Goal: Task Accomplishment & Management: Complete application form

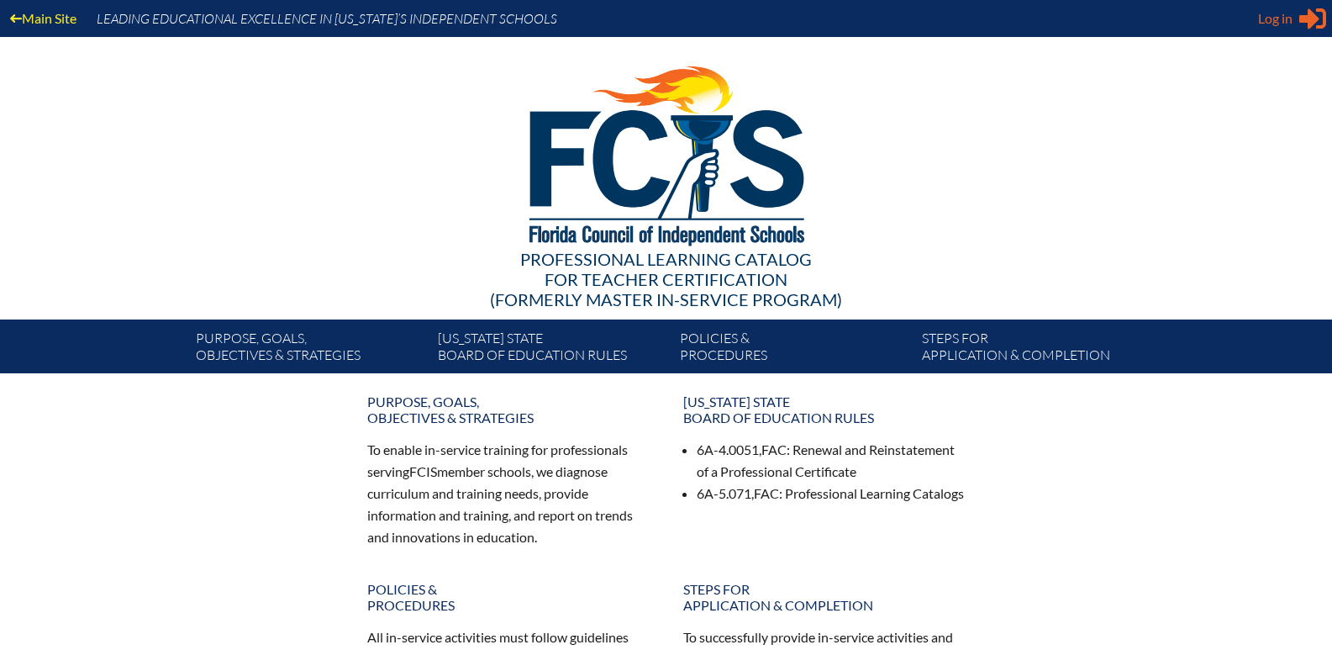
type input "[EMAIL_ADDRESS][DOMAIN_NAME]"
click at [1284, 16] on span "Log in" at bounding box center [1275, 18] width 34 height 20
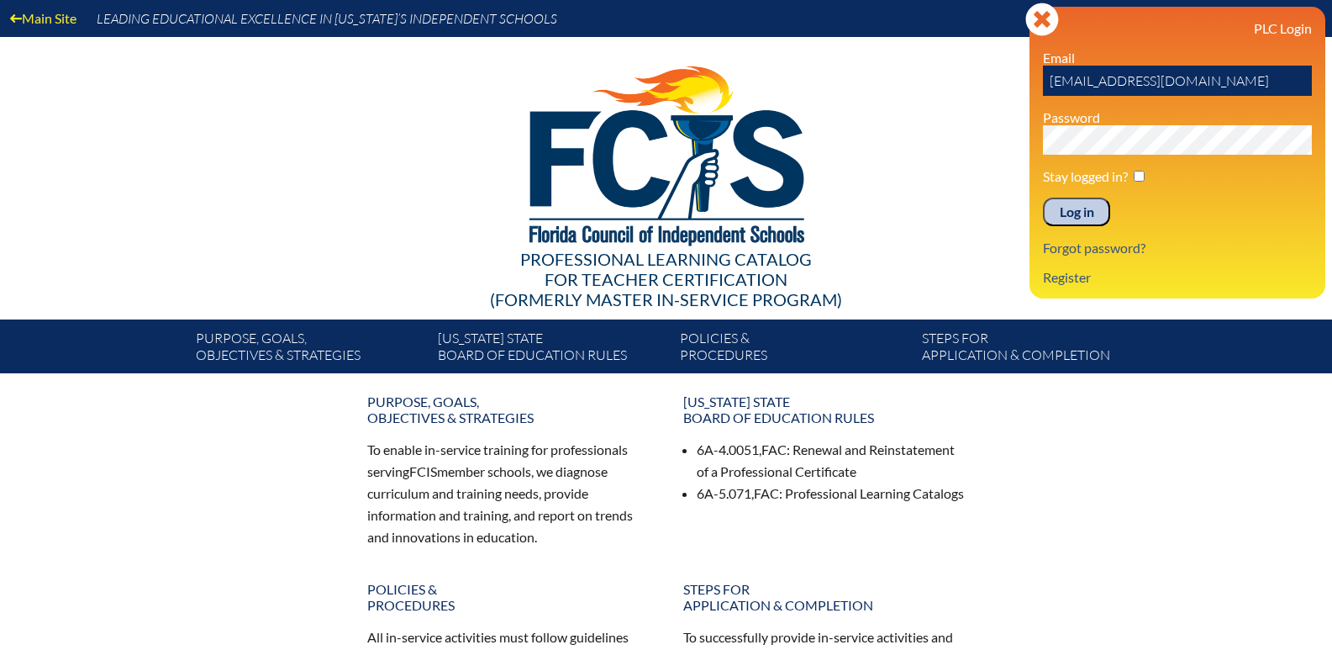
click at [1077, 216] on input "Log in" at bounding box center [1076, 212] width 67 height 29
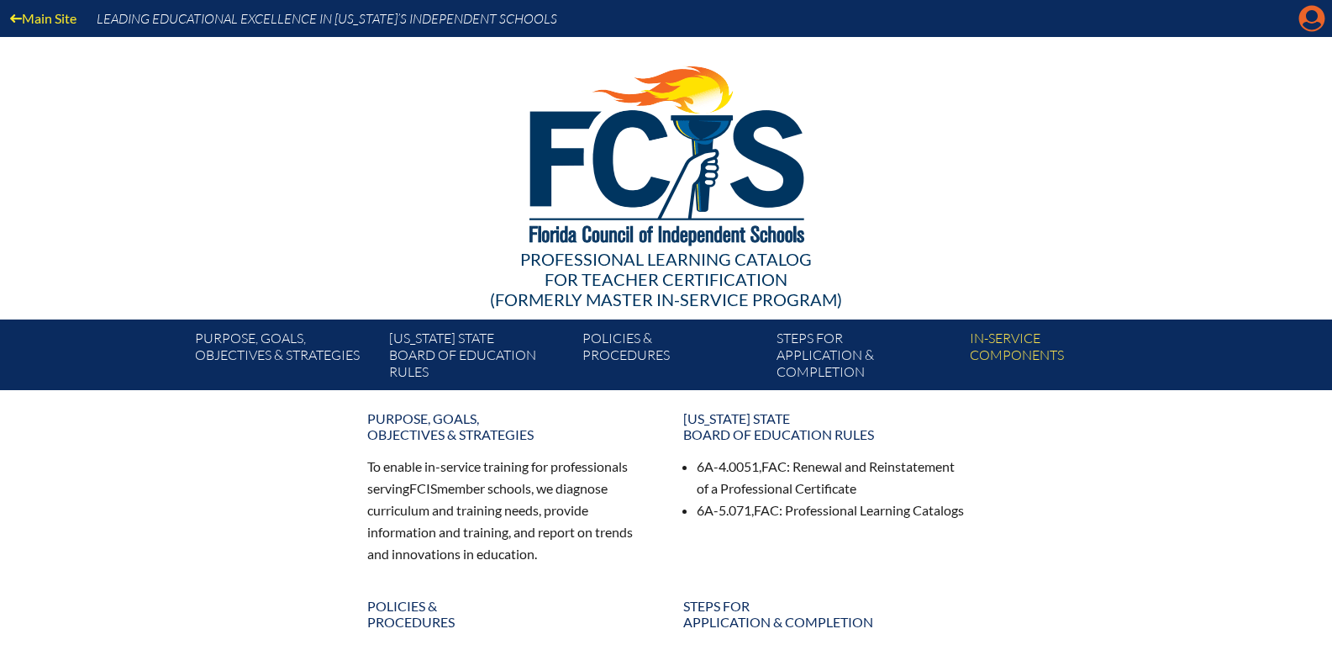
click at [1308, 19] on icon "Manage account" at bounding box center [1311, 18] width 27 height 27
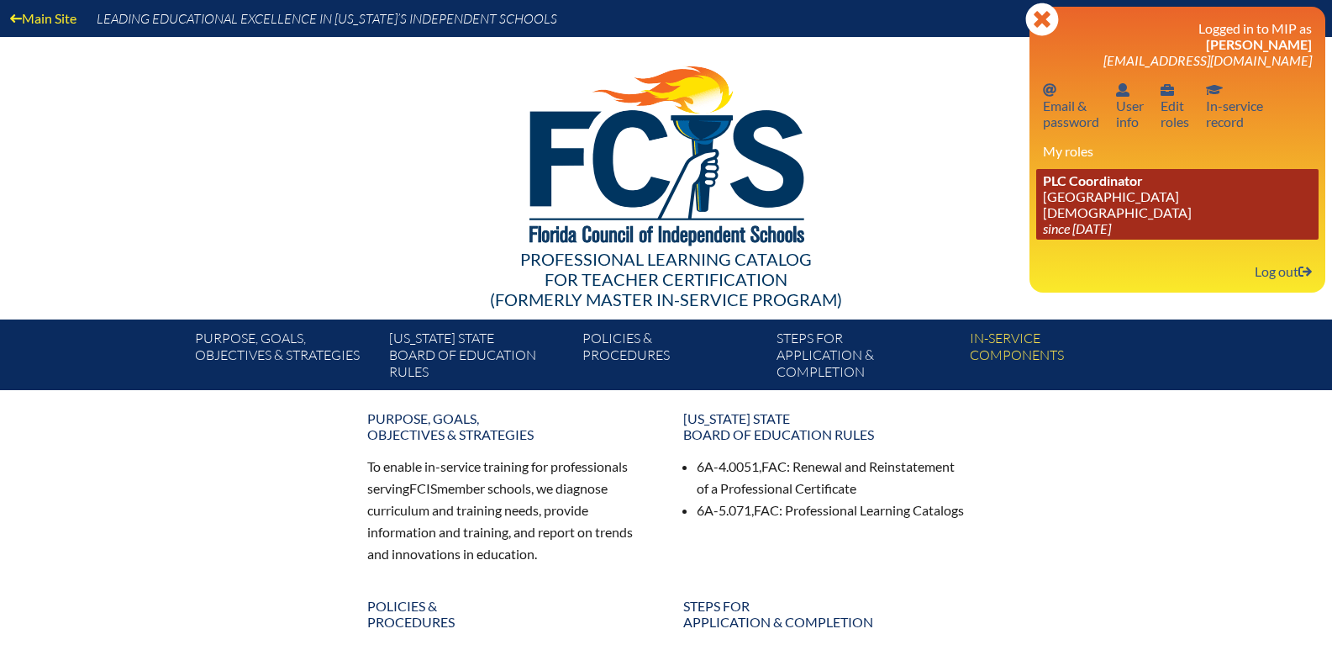
click at [1119, 201] on link "PLC Coordinator Clewiston Christian School since 2017 Jul 3" at bounding box center [1177, 204] width 282 height 71
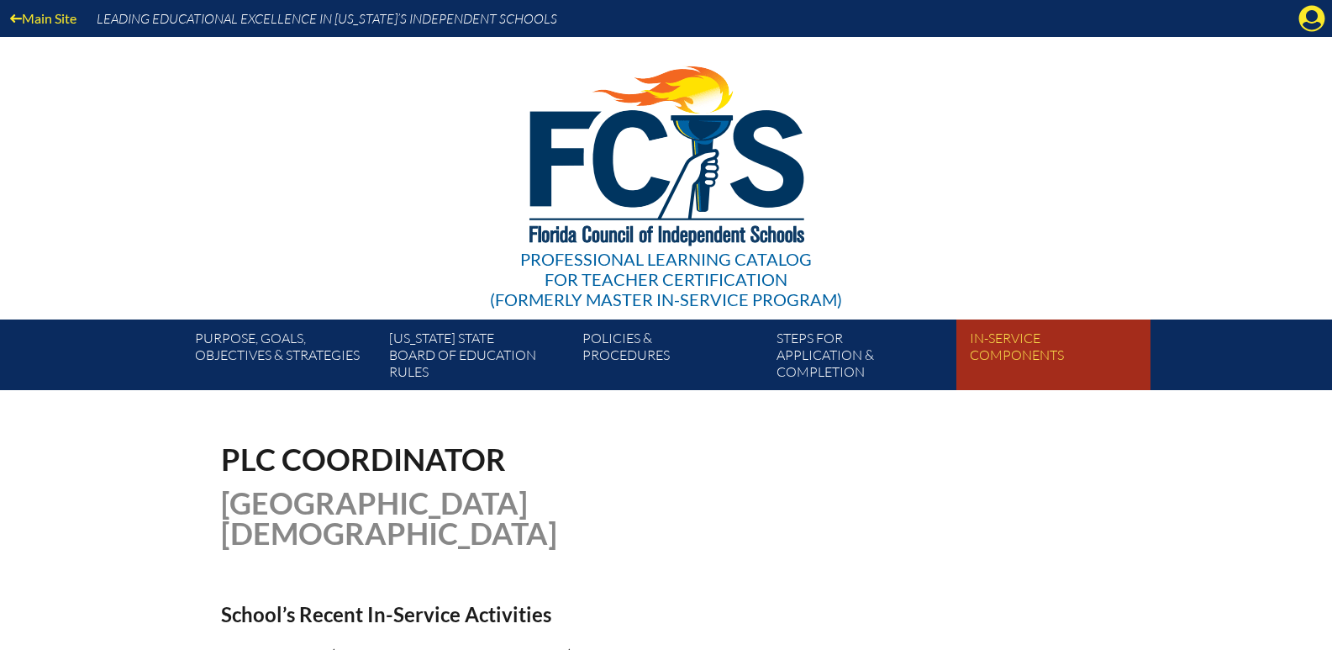
click at [1019, 334] on link "In-service components" at bounding box center [1059, 358] width 193 height 64
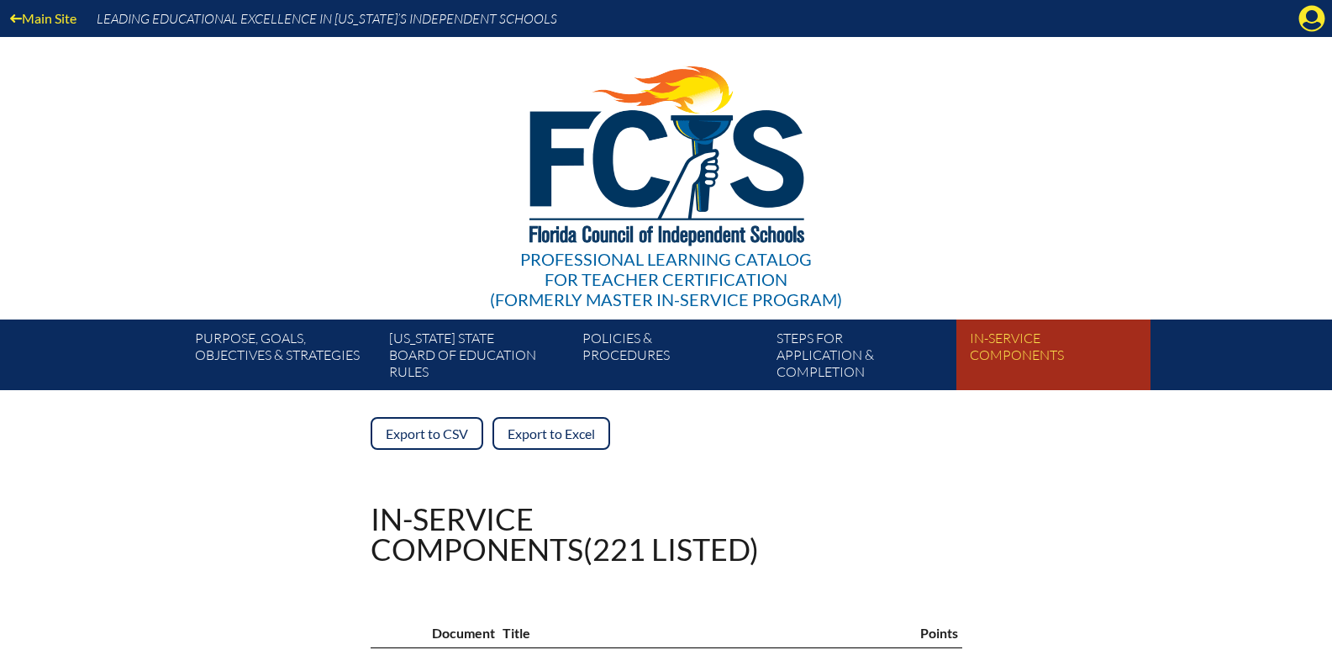
click at [1024, 343] on link "In-service components" at bounding box center [1059, 358] width 193 height 64
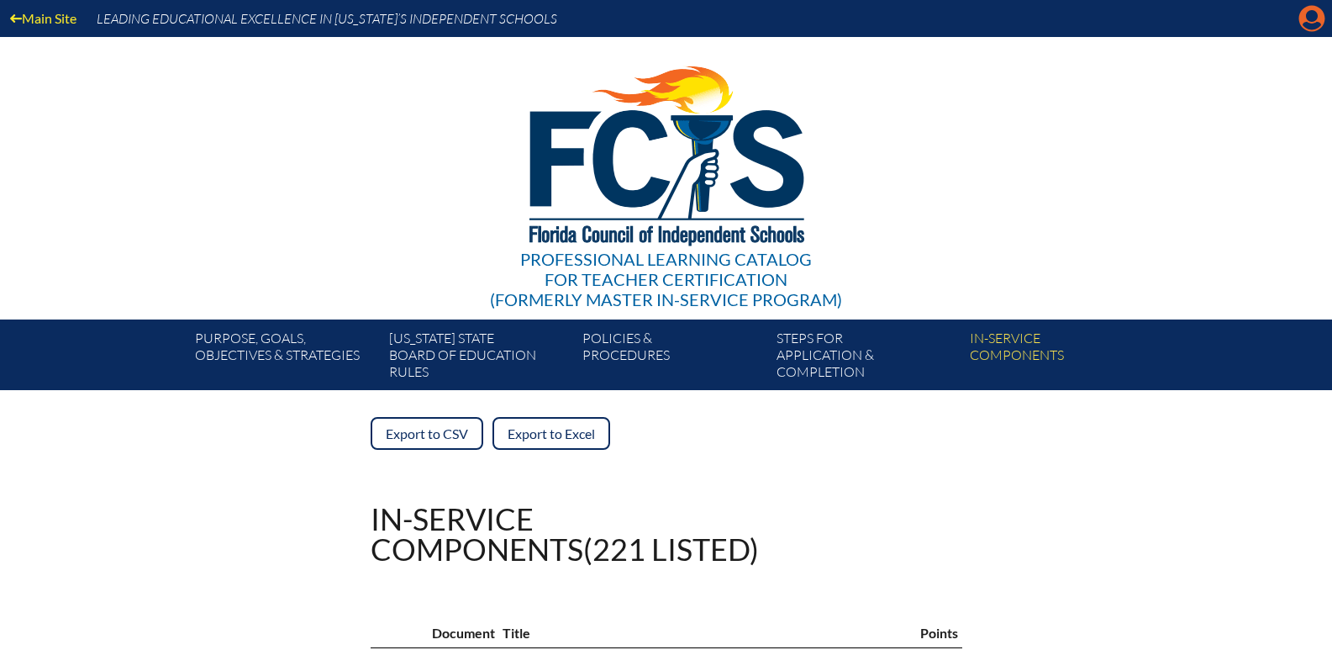
click at [1304, 19] on icon at bounding box center [1312, 19] width 26 height 26
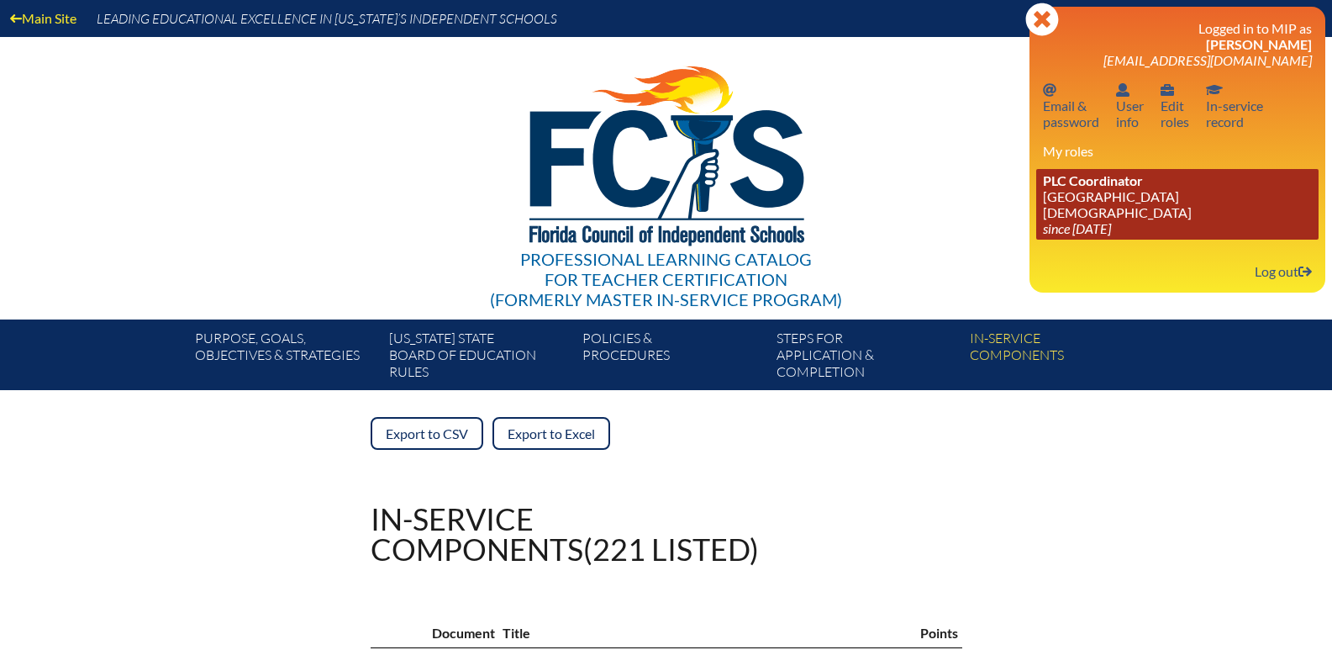
click at [1088, 184] on span "PLC Coordinator" at bounding box center [1093, 180] width 100 height 16
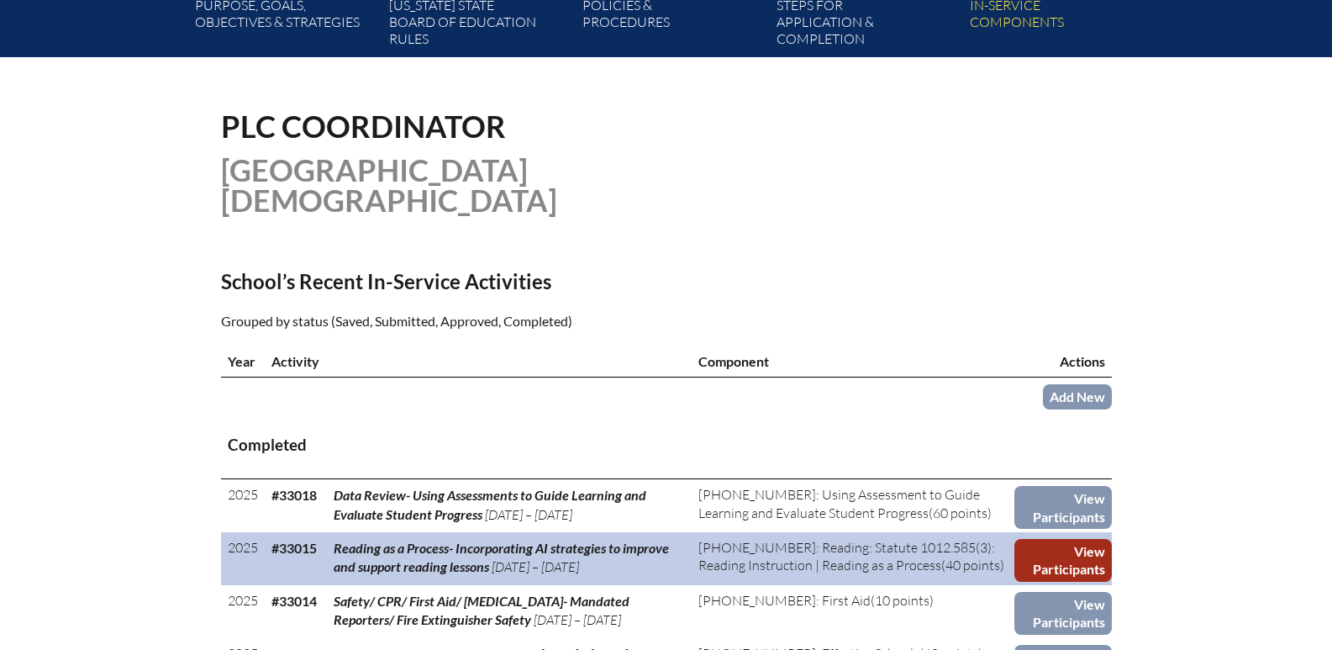
scroll to position [420, 0]
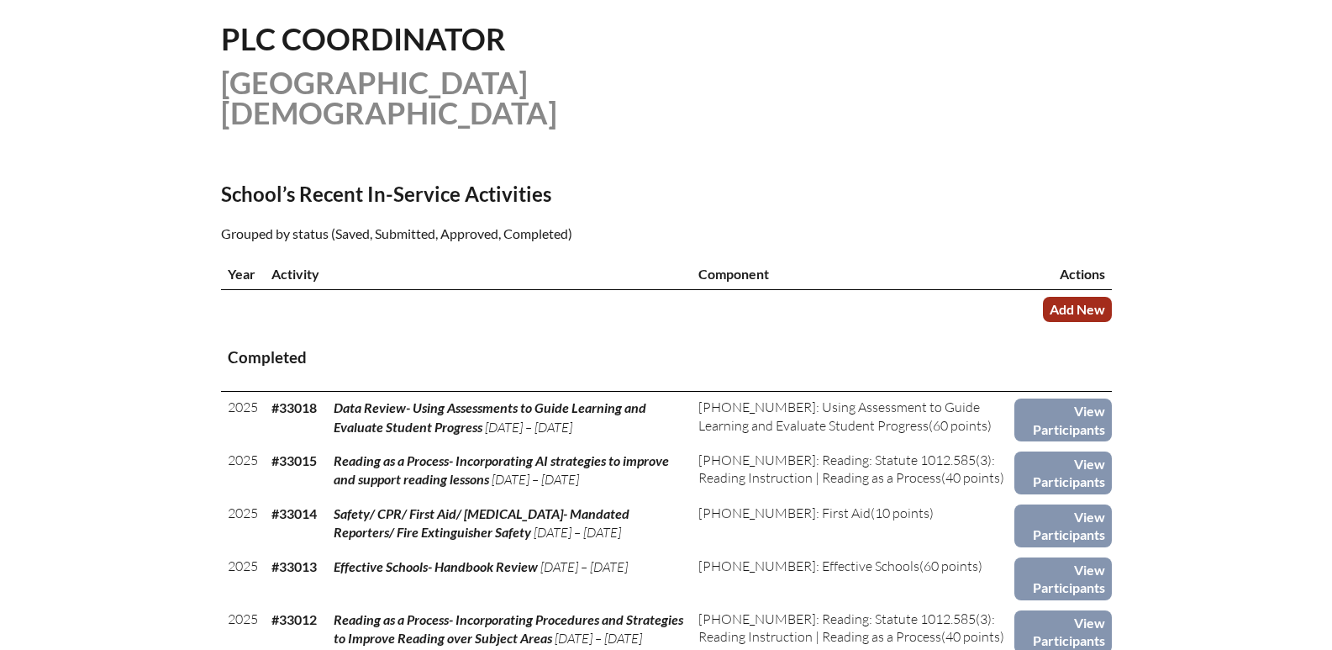
click at [1079, 297] on link "Add New" at bounding box center [1077, 309] width 69 height 24
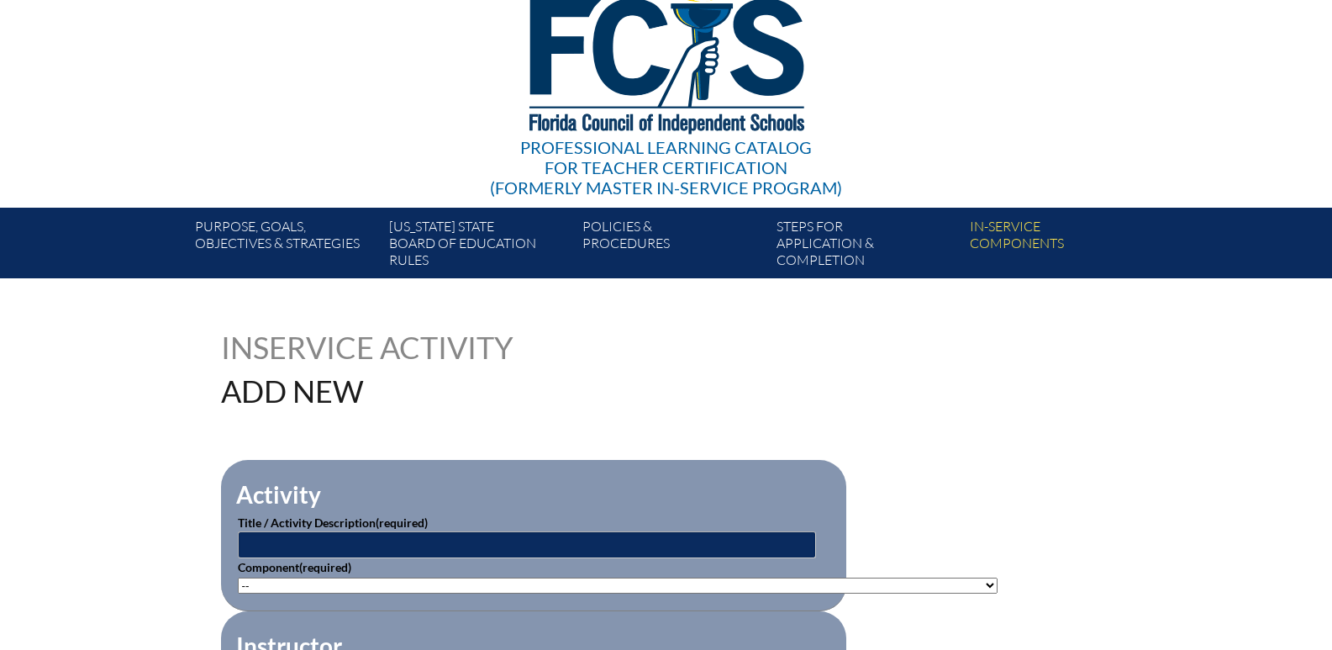
scroll to position [420, 0]
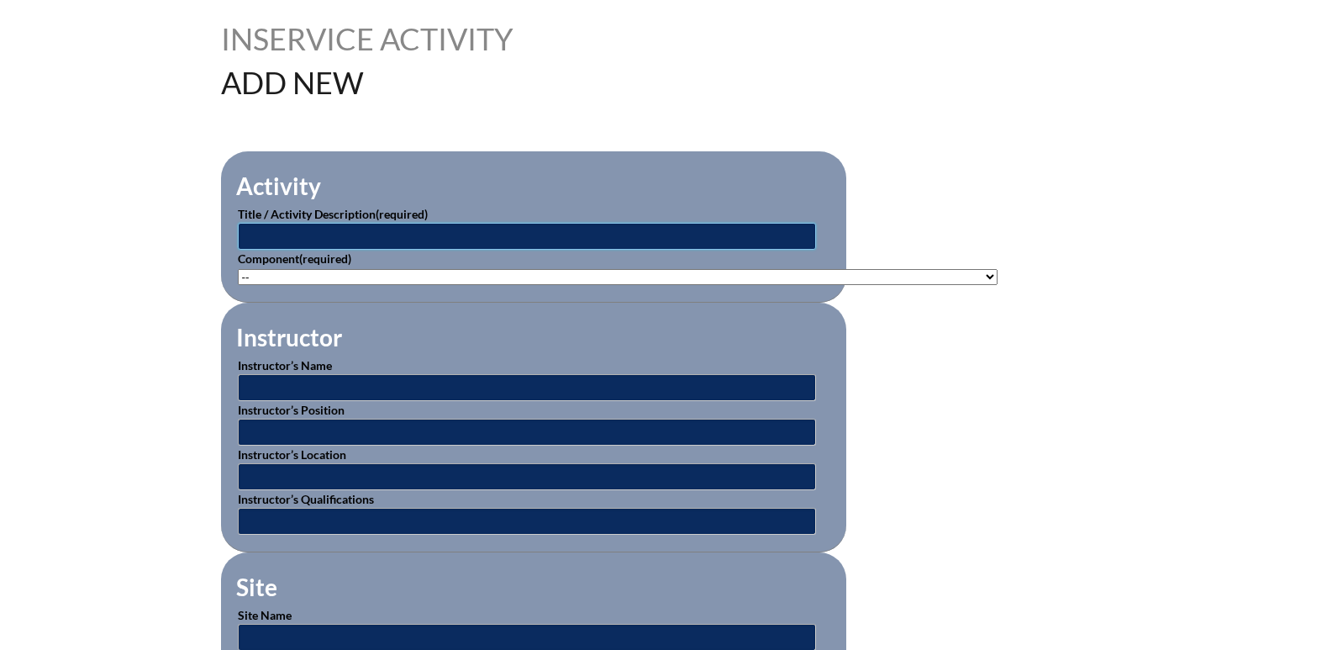
click at [309, 229] on input "text" at bounding box center [527, 236] width 578 height 27
type input "iReady- Differentiated Math Instruction"
click at [940, 269] on select"]"] "-- 1-000-001: Appropriate Art Activities 1-000-002: Concept and Art Process for…" at bounding box center [618, 277] width 760 height 16
select select"]"] "20439"
click at [238, 269] on select"]"] "-- 1-000-001: Appropriate Art Activities 1-000-002: Concept and Art Process for…" at bounding box center [618, 277] width 760 height 16
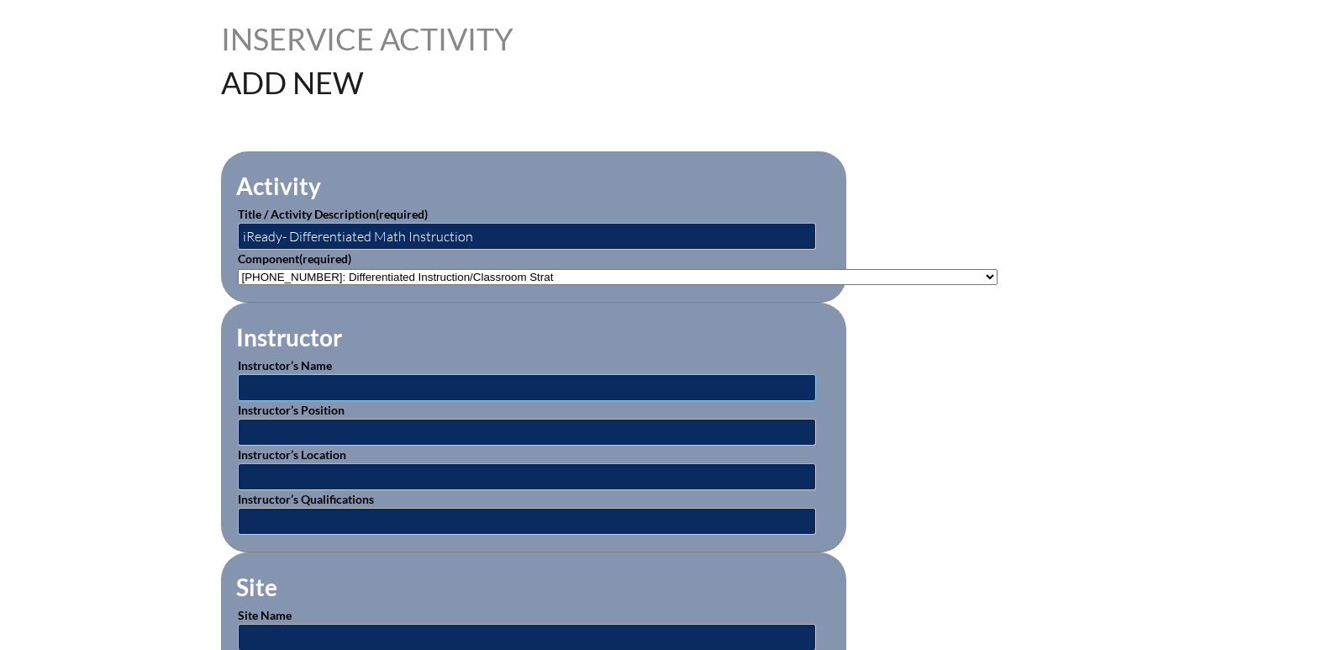
click at [264, 382] on input "text" at bounding box center [527, 387] width 578 height 27
click at [571, 384] on input "Dr. Kalisha Waldon, Maranda Berner, George Duckstein" at bounding box center [527, 387] width 578 height 27
type input "Dr. Kalisha Waldon"
click at [288, 427] on input "text" at bounding box center [527, 432] width 578 height 27
click at [545, 427] on input "IReady representative, administrator, administrator" at bounding box center [527, 432] width 578 height 27
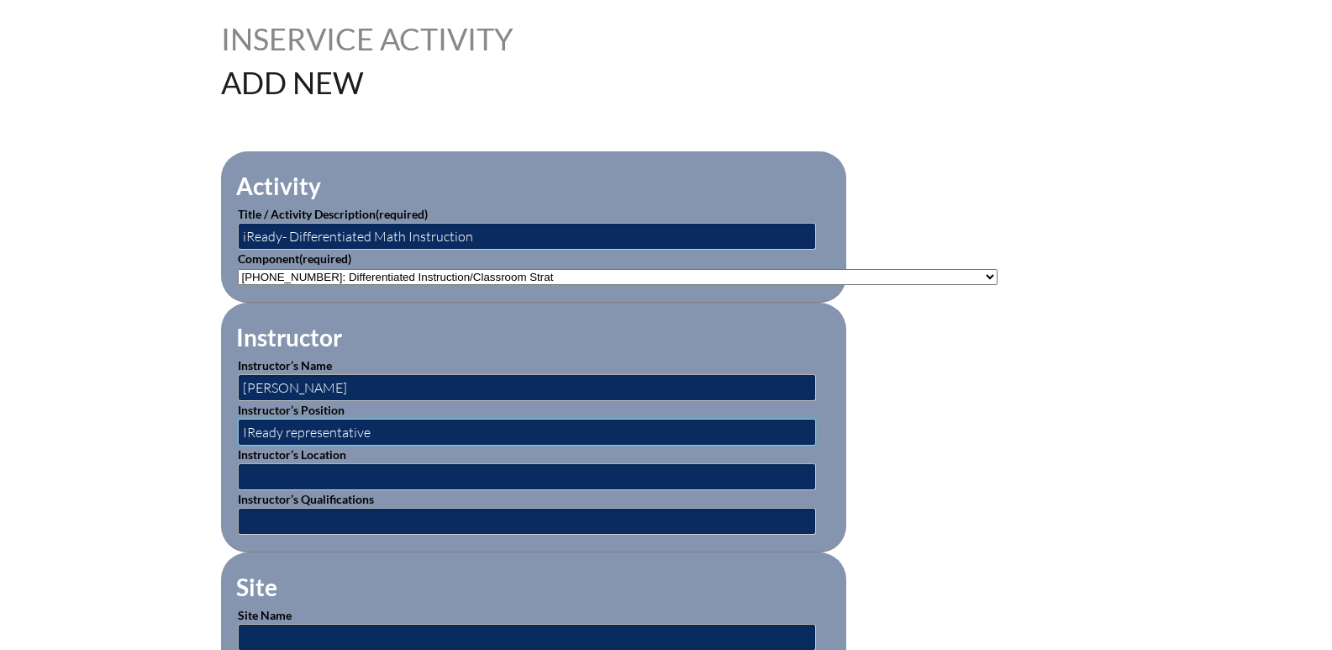
type input "IReady representative"
click at [291, 471] on input "text" at bounding box center [527, 476] width 578 height 27
type input "[GEOGRAPHIC_DATA][DEMOGRAPHIC_DATA]"
click at [315, 508] on input "text" at bounding box center [527, 521] width 578 height 27
click at [540, 514] on input "iReady representative, administrator, administrator" at bounding box center [527, 521] width 578 height 27
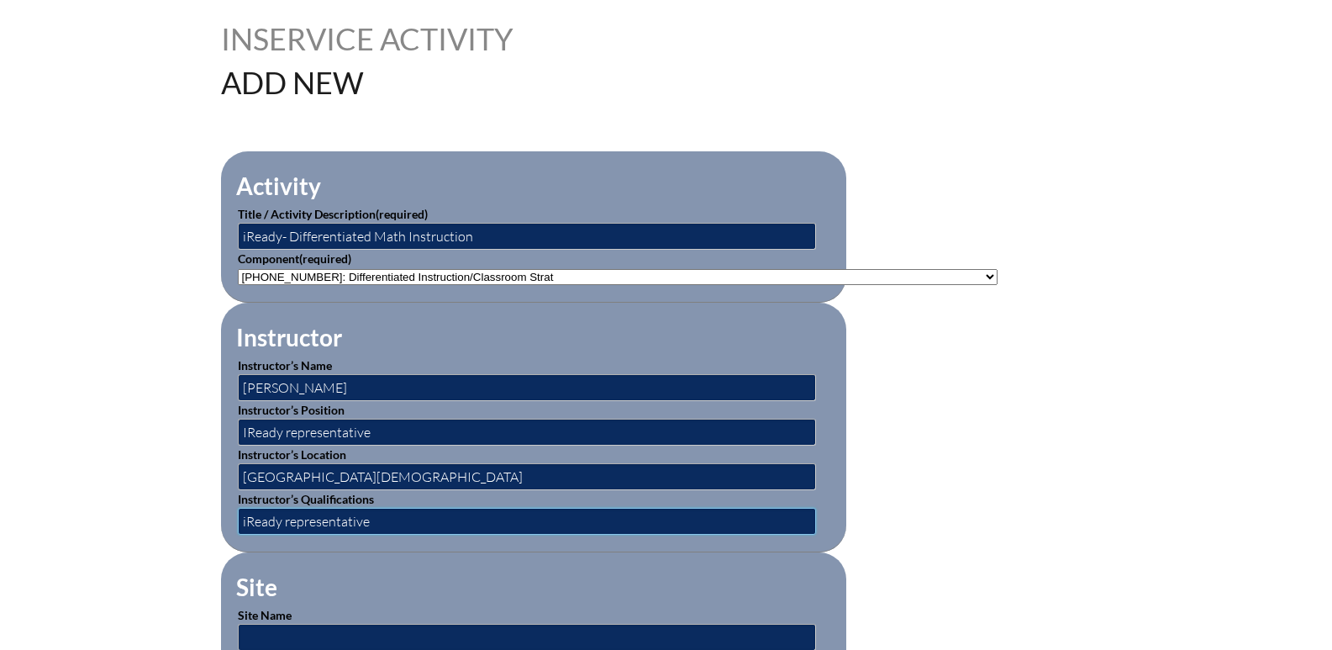
type input "iReady representative"
click at [340, 625] on input "text" at bounding box center [527, 637] width 578 height 27
type input "[GEOGRAPHIC_DATA][DEMOGRAPHIC_DATA]"
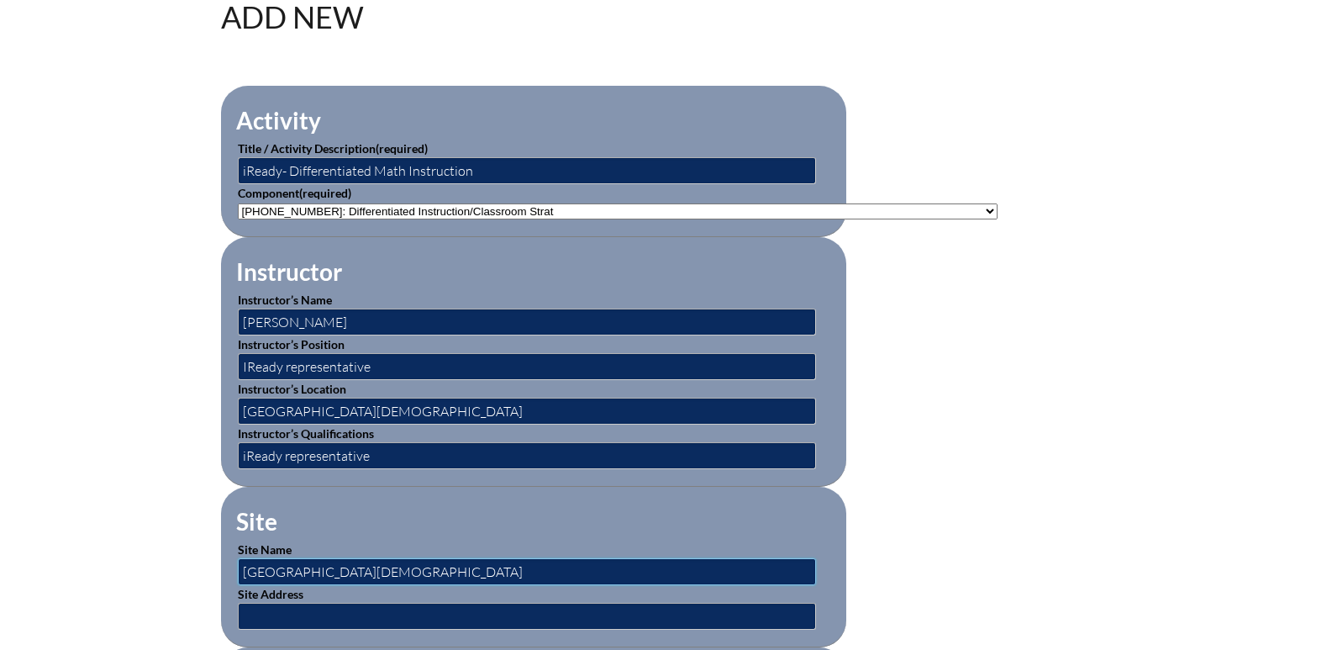
scroll to position [588, 0]
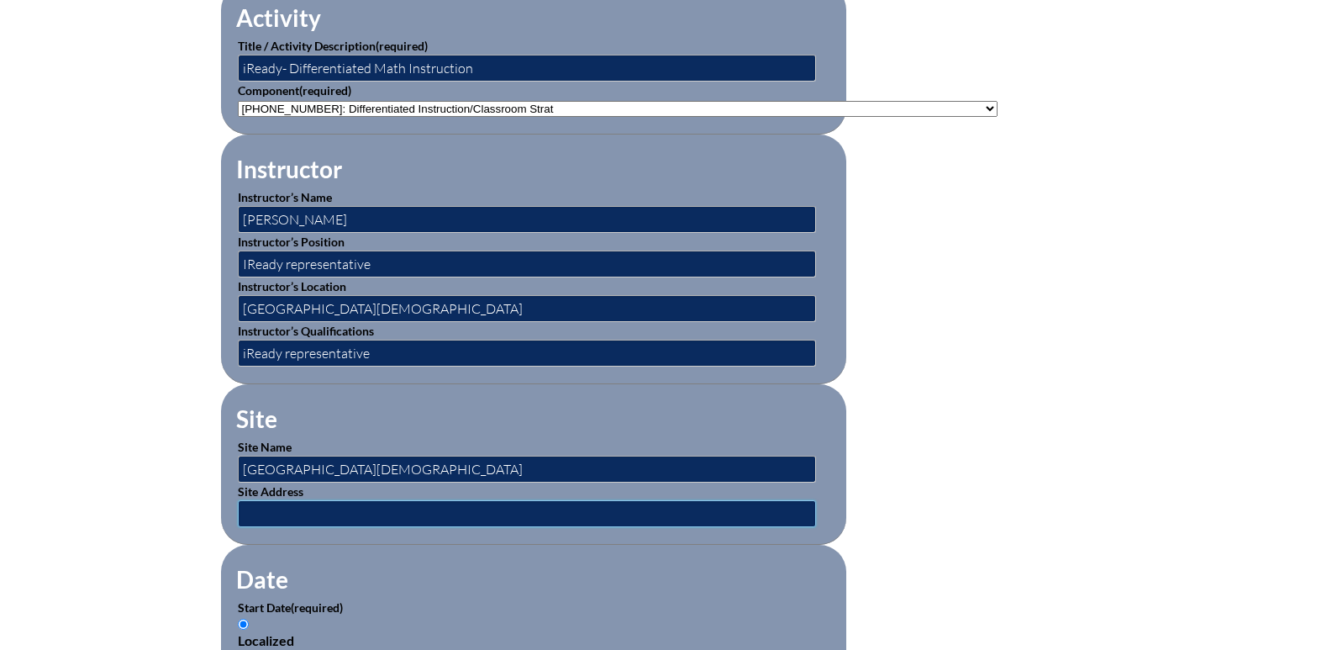
click at [262, 503] on input "text" at bounding box center [527, 513] width 578 height 27
type input "601 Caribbean Ave. Clewiston, FL 33440"
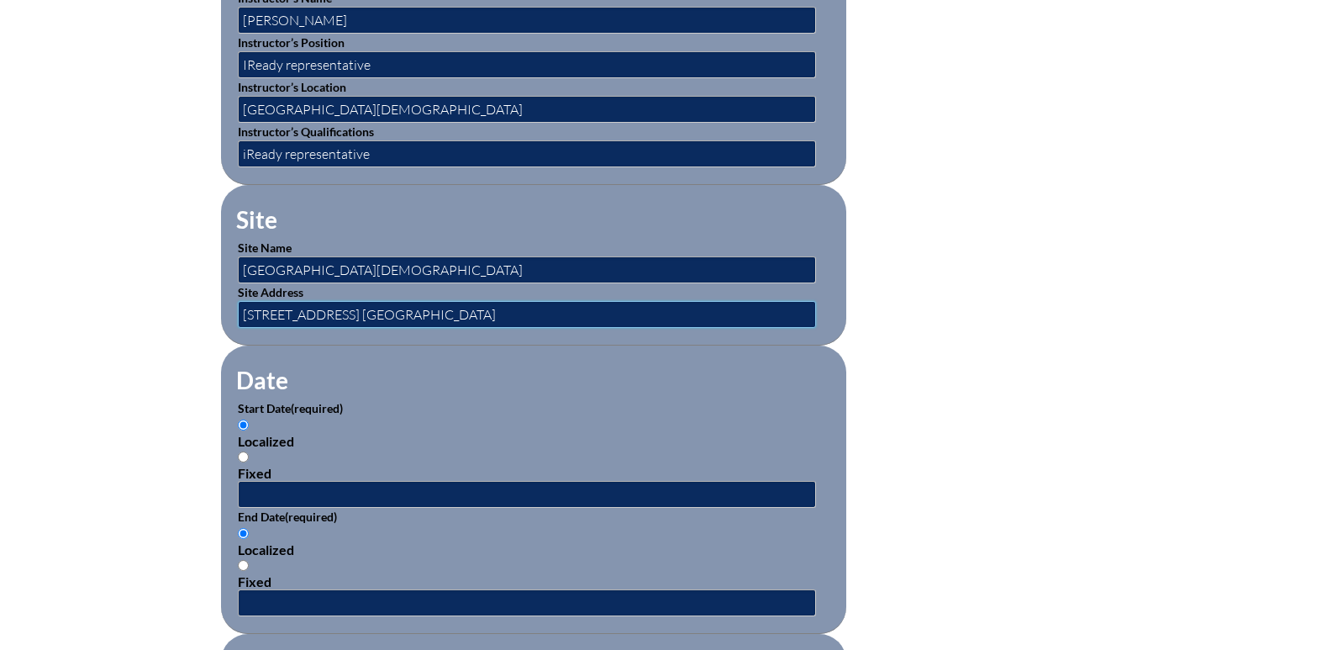
scroll to position [840, 0]
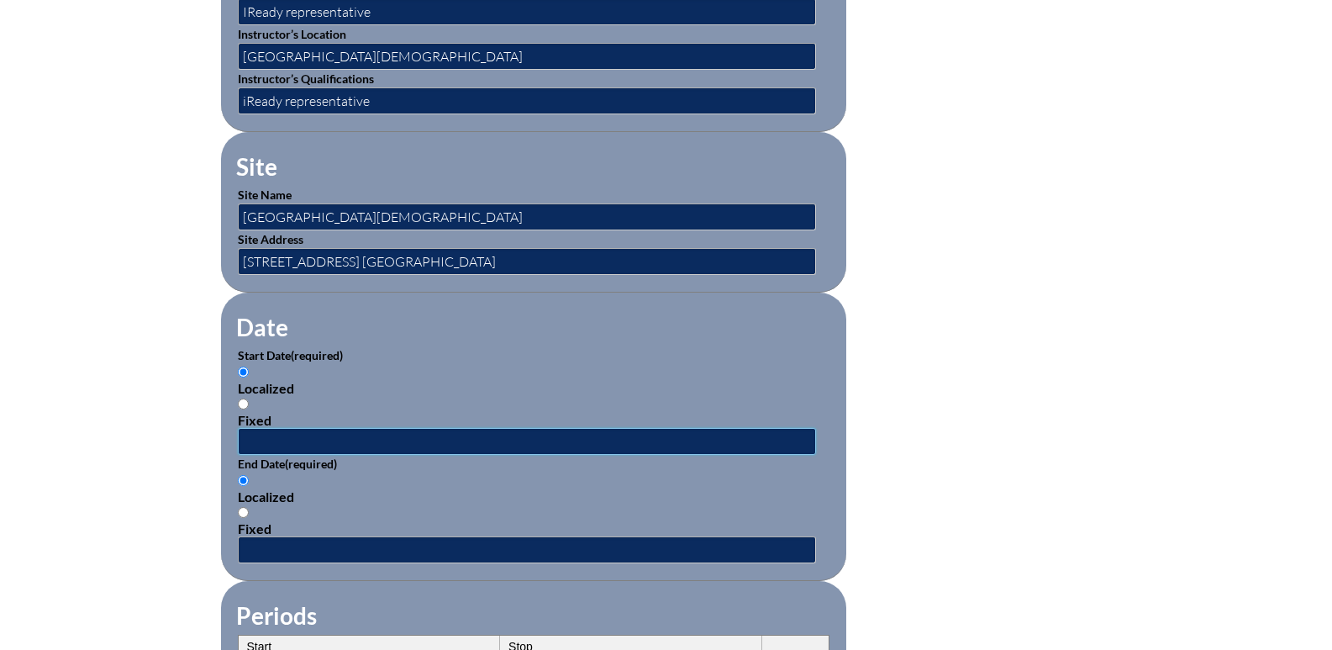
click at [264, 428] on input "text" at bounding box center [527, 441] width 578 height 27
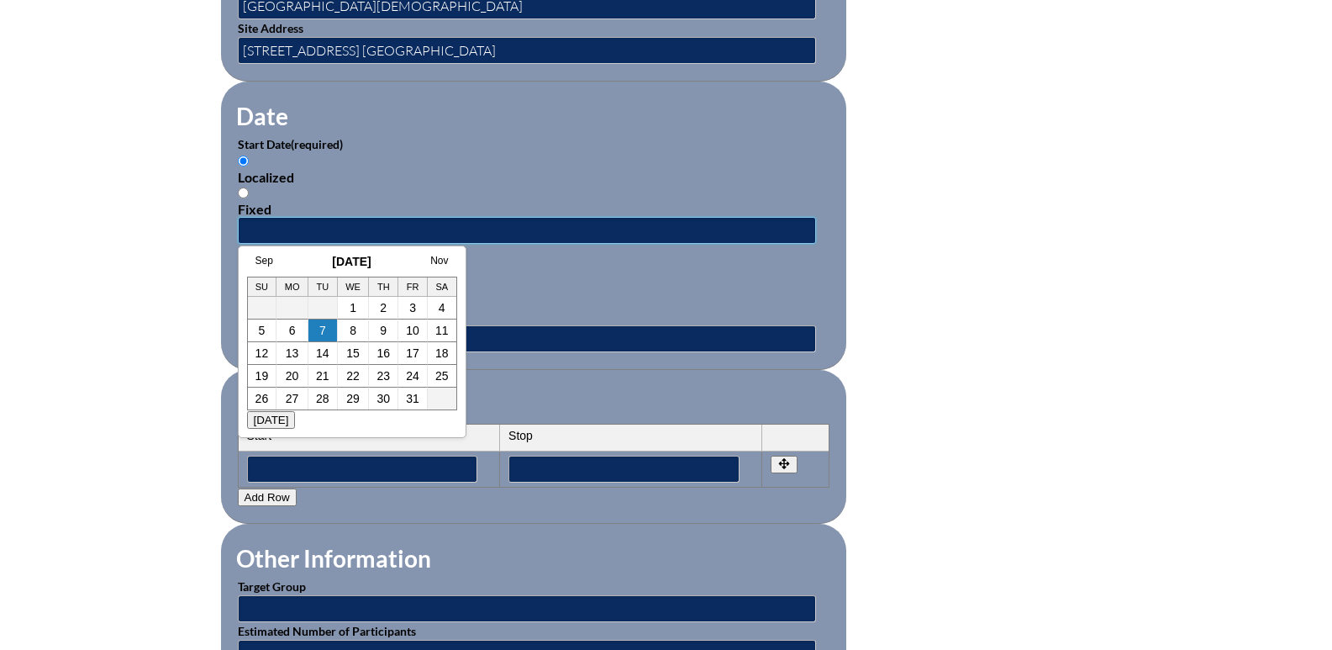
scroll to position [1093, 0]
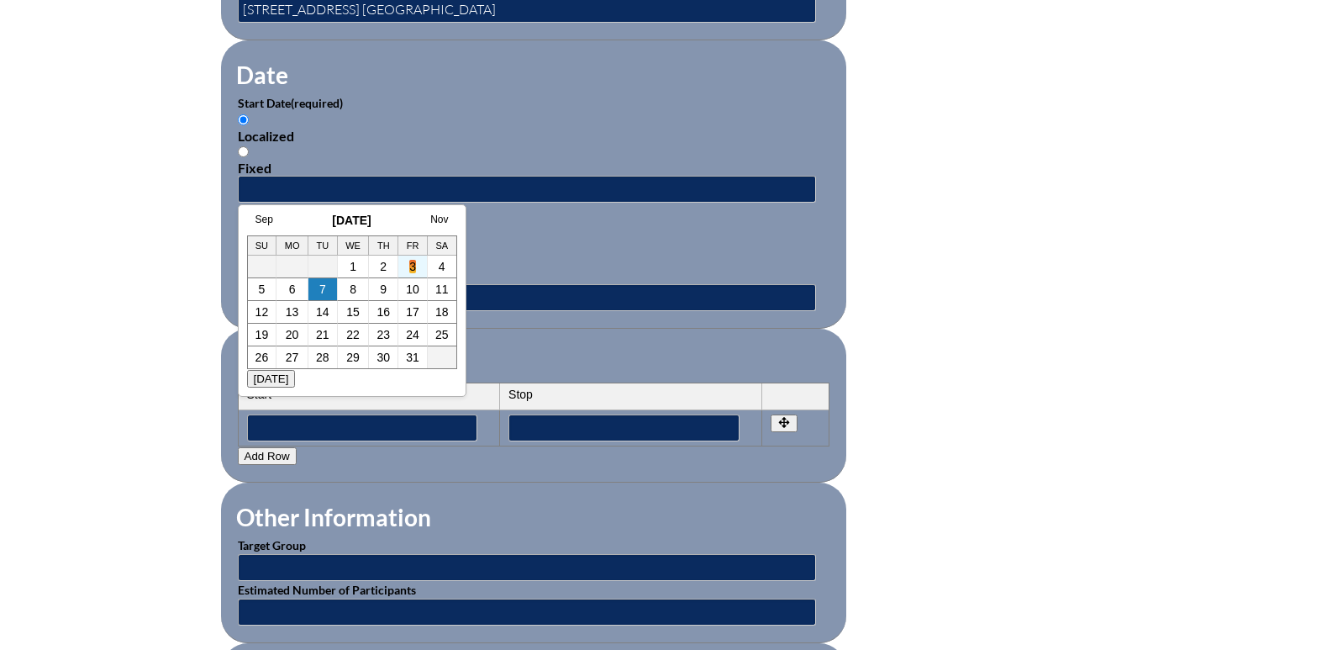
click at [410, 263] on link "3" at bounding box center [412, 266] width 7 height 13
type input "2025-10-03 11:22 AM"
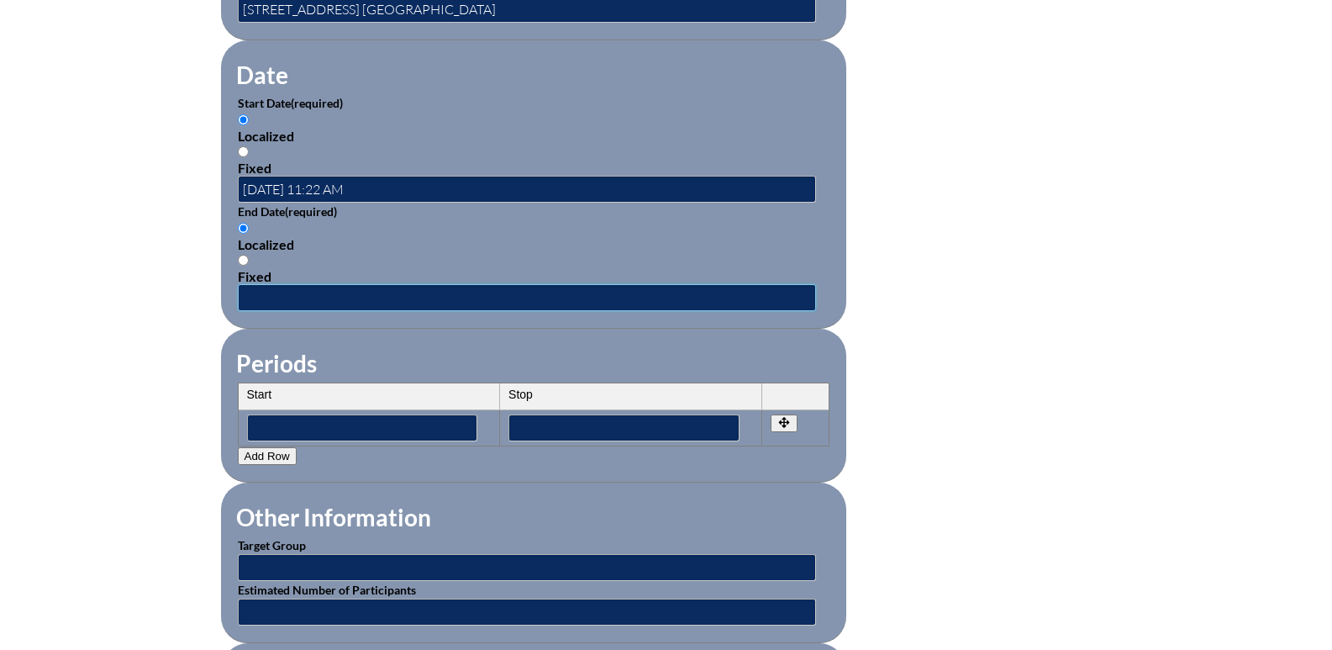
click at [319, 288] on input "text" at bounding box center [527, 297] width 578 height 27
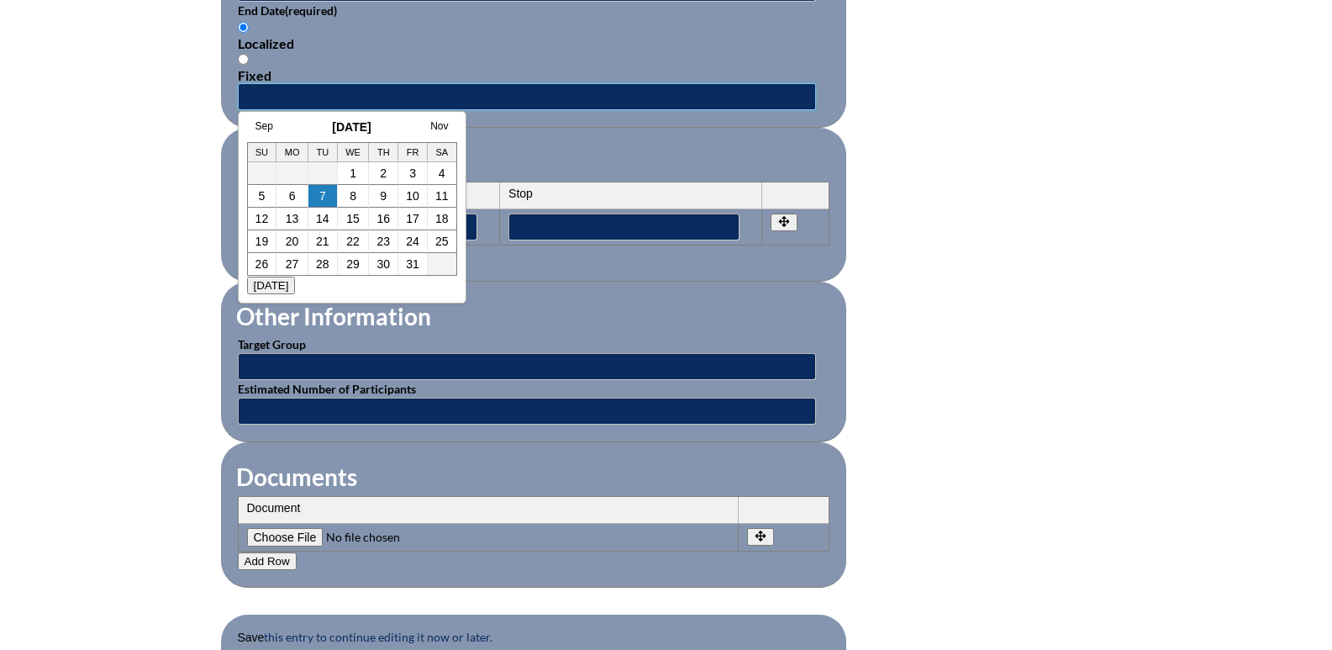
scroll to position [1345, 0]
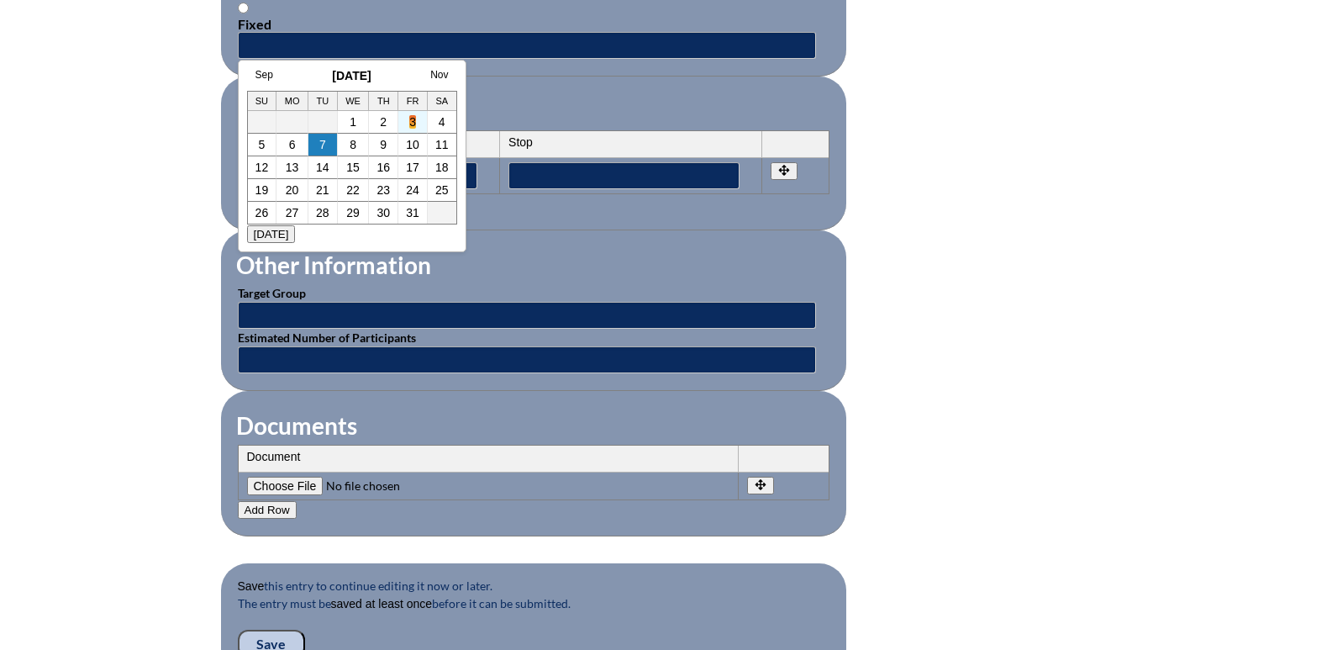
click at [409, 118] on link "3" at bounding box center [412, 121] width 7 height 13
type input "2025-10-03 11:22 AM"
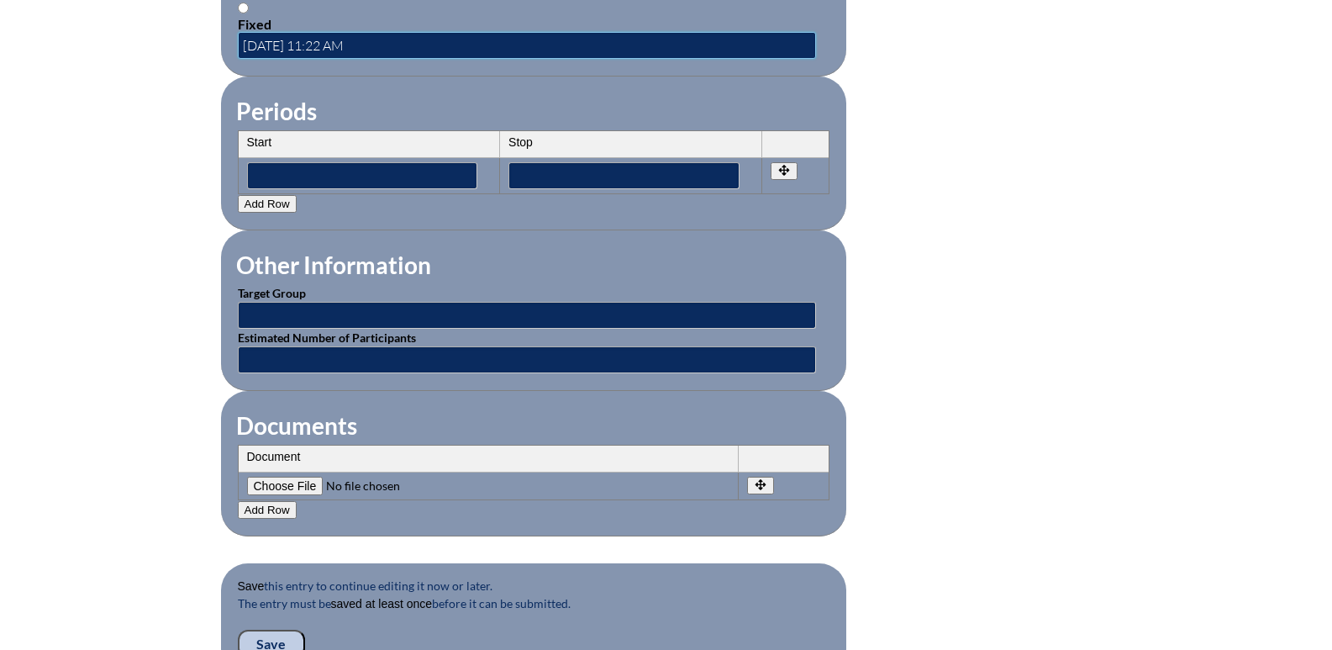
scroll to position [1429, 0]
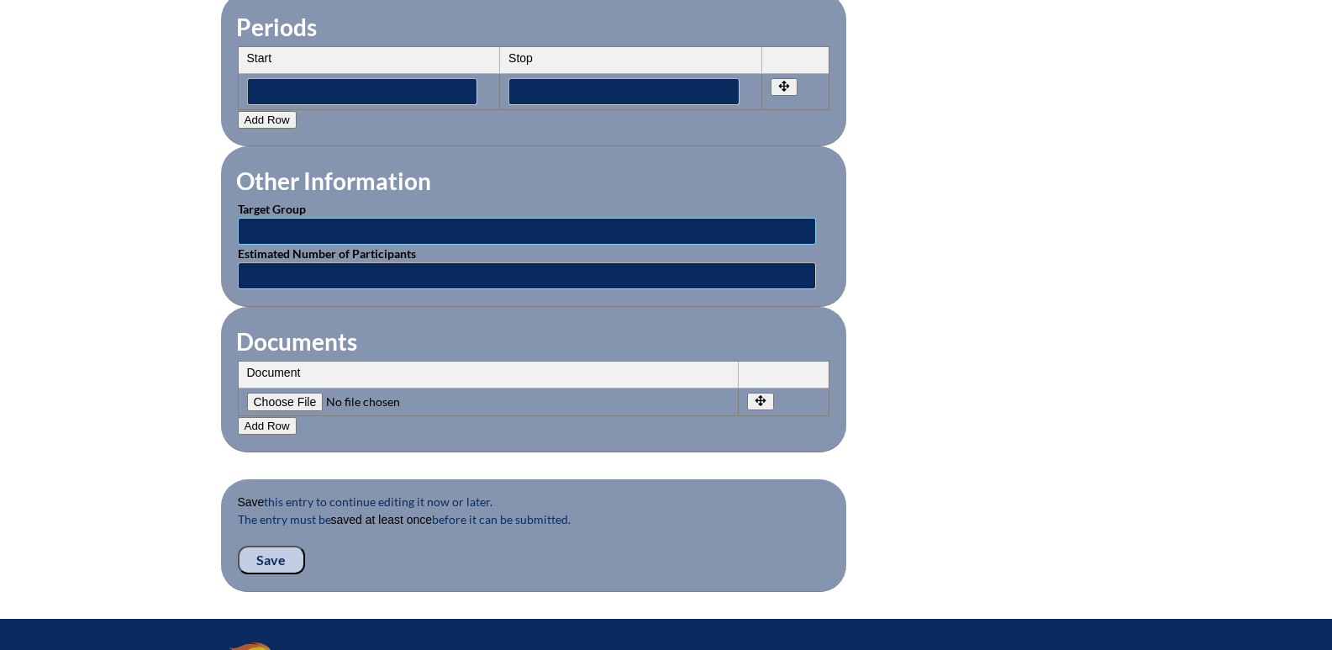
click at [315, 220] on input "text" at bounding box center [527, 231] width 578 height 27
type input "Elementary Teachers"
click at [361, 262] on input "text" at bounding box center [527, 275] width 578 height 27
type input "10"
click at [269, 546] on input "Save" at bounding box center [271, 559] width 67 height 29
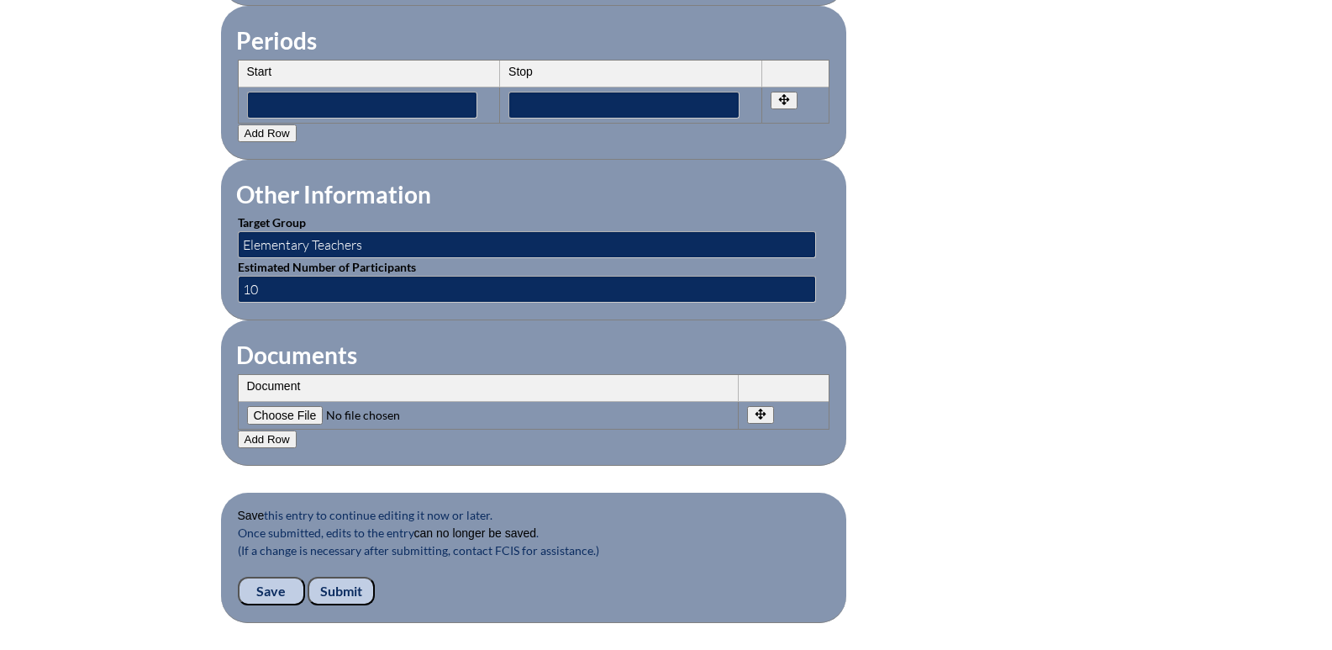
scroll to position [1677, 0]
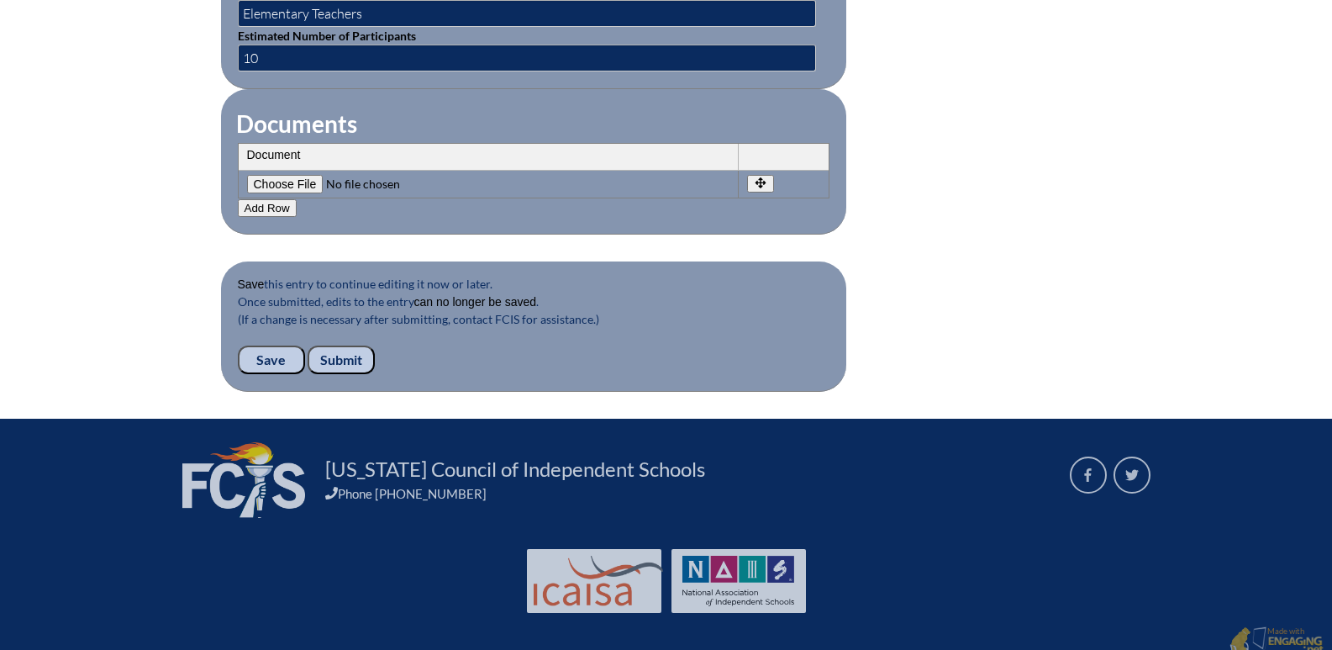
click at [351, 347] on input "Submit" at bounding box center [341, 359] width 67 height 29
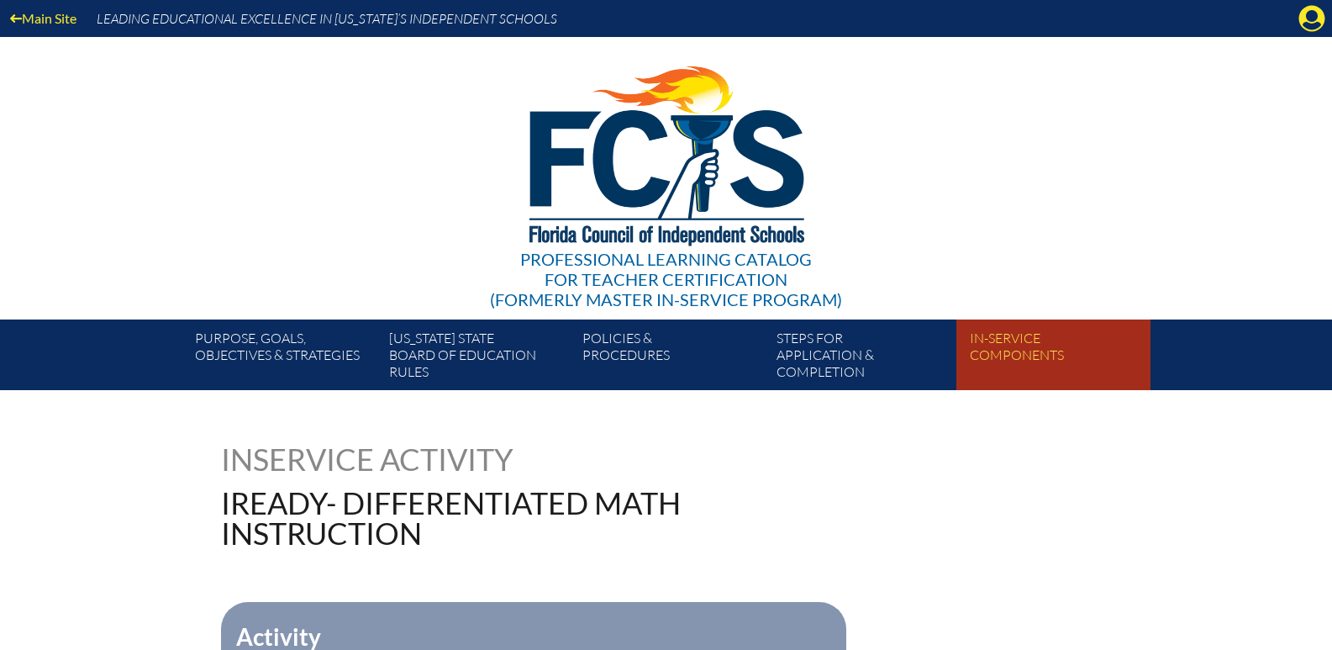
click at [1036, 345] on link "In-service components" at bounding box center [1059, 358] width 193 height 64
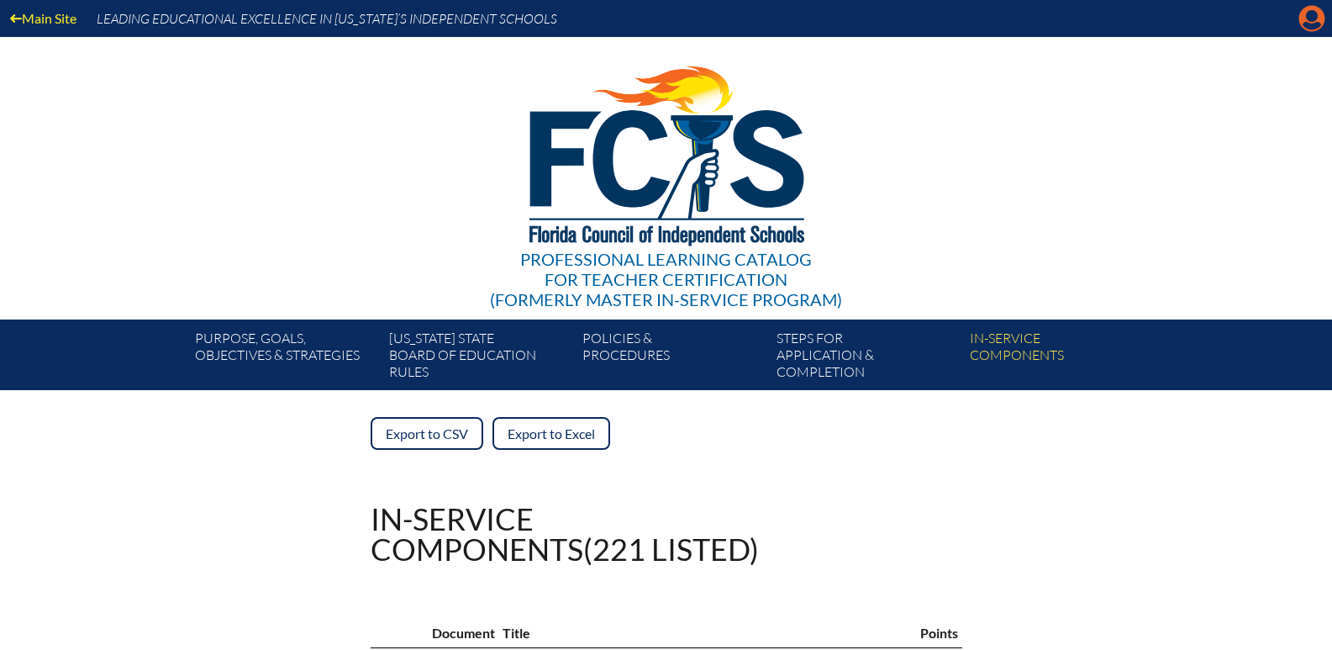
click at [1309, 19] on icon "Manage account" at bounding box center [1311, 18] width 27 height 27
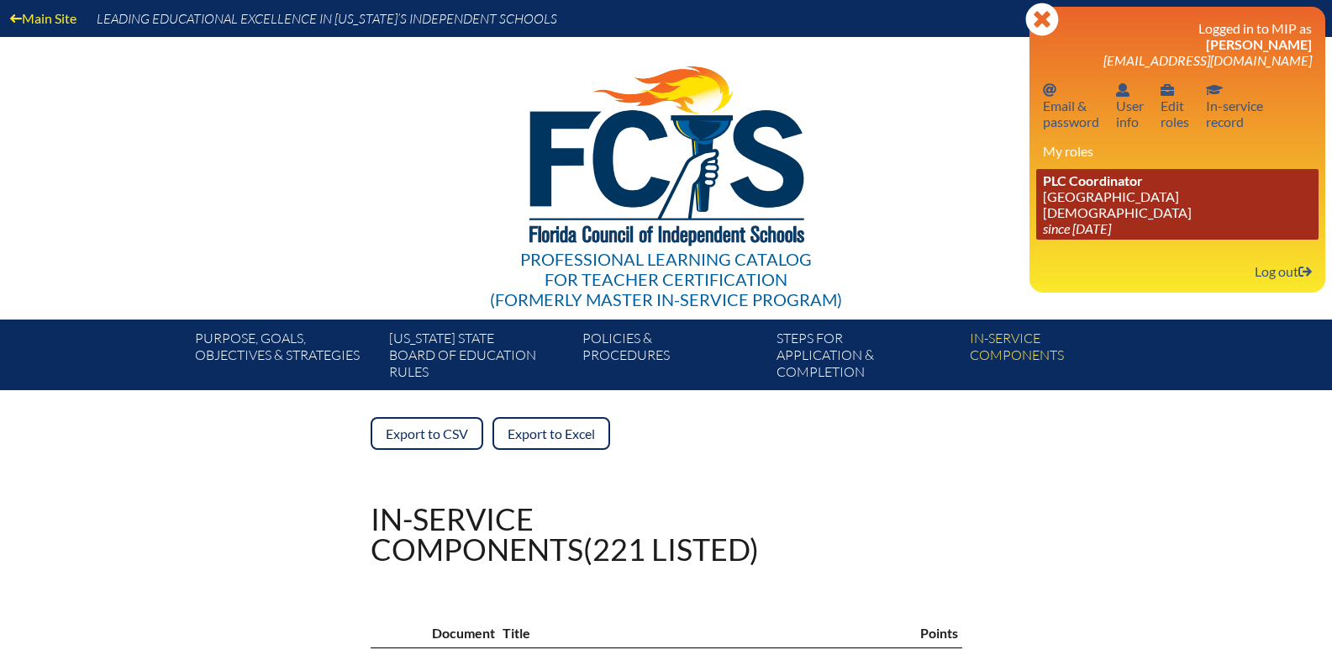
click at [1089, 192] on link "PLC Coordinator [GEOGRAPHIC_DATA][DEMOGRAPHIC_DATA] since [DATE]" at bounding box center [1177, 204] width 282 height 71
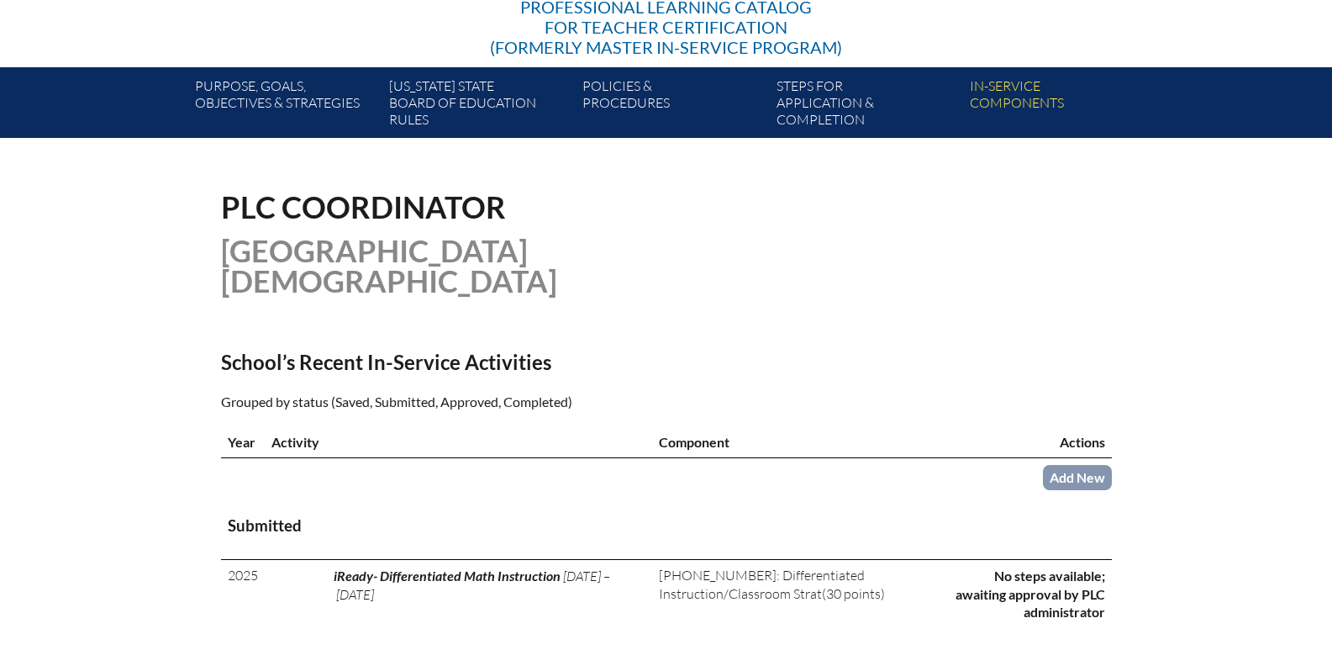
scroll to position [336, 0]
